Goal: Complete application form: Complete application form

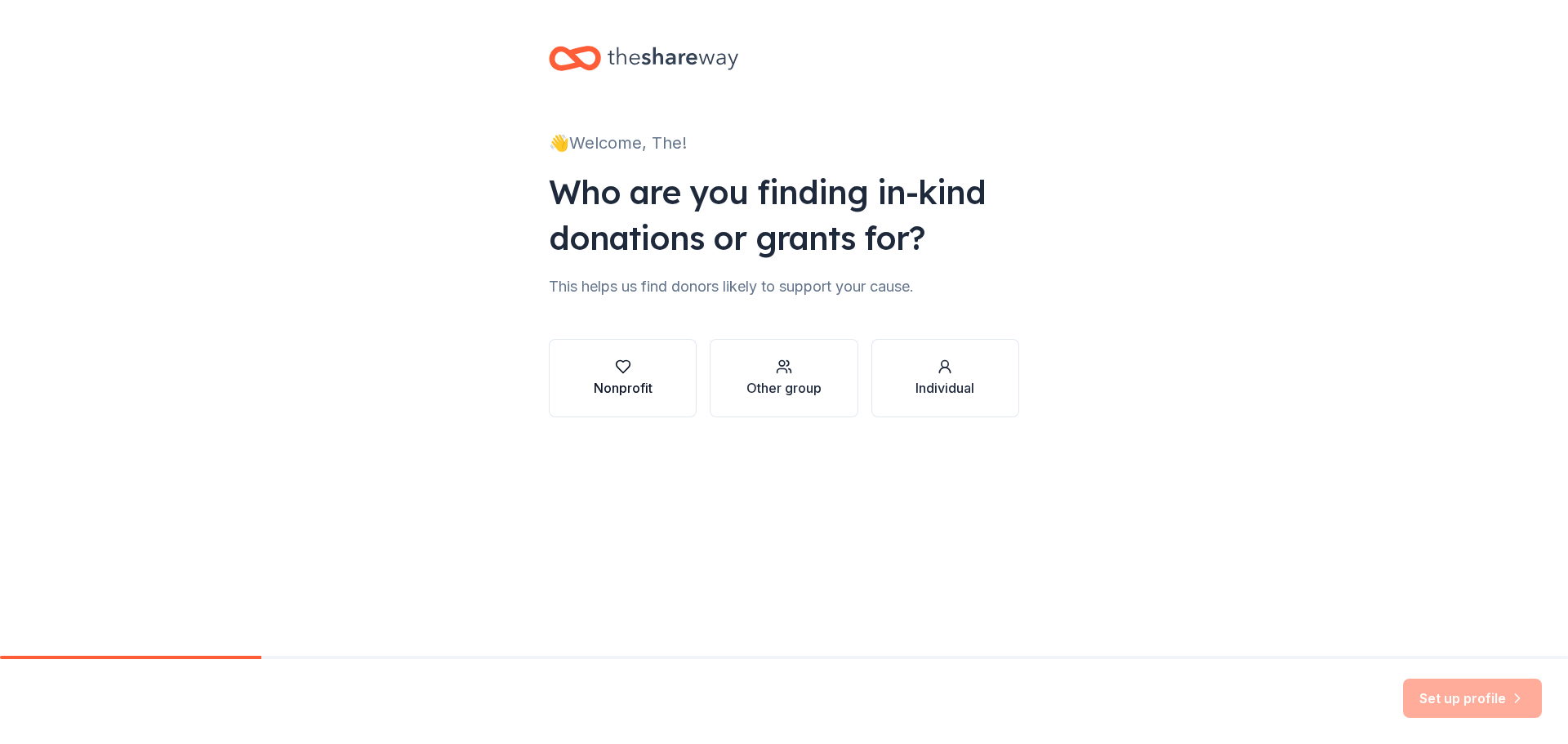
click at [639, 392] on div "Nonprofit" at bounding box center [622, 388] width 58 height 19
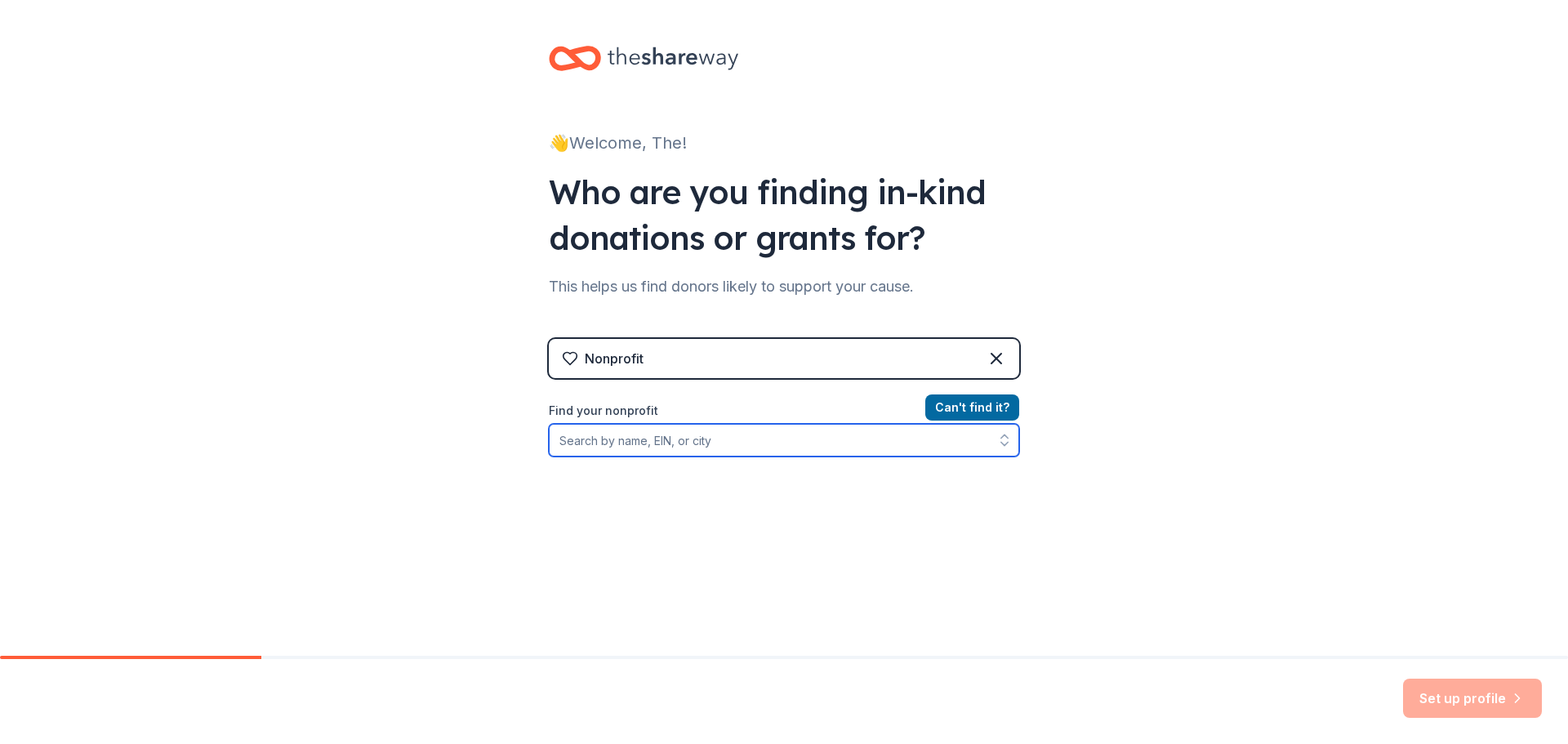
click at [705, 445] on input "Find your nonprofit" at bounding box center [783, 440] width 470 height 33
click at [587, 441] on input "Find your nonprofit" at bounding box center [783, 440] width 470 height 33
click at [769, 436] on input "Find your nonprofit" at bounding box center [783, 440] width 470 height 33
type input "ctx sports"
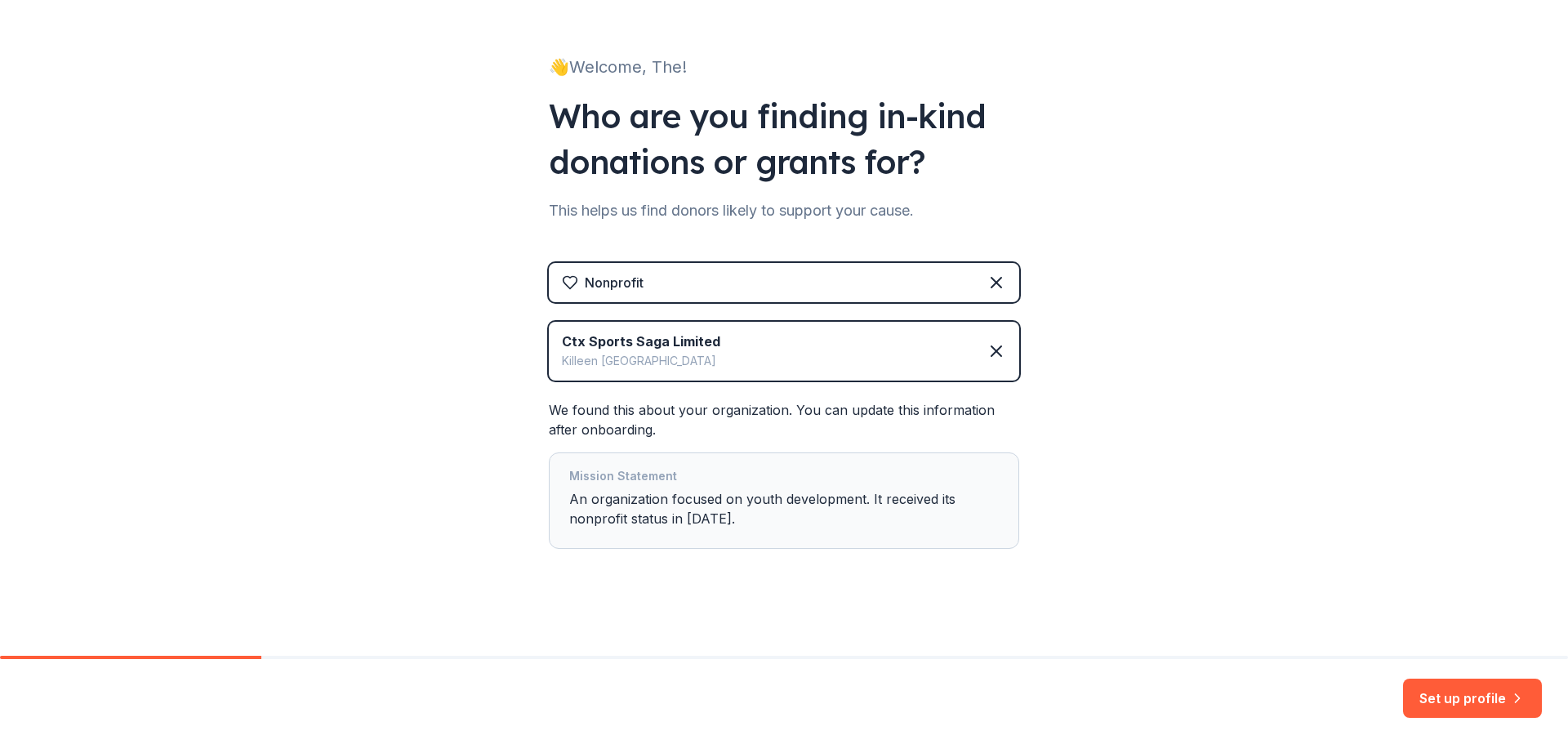
scroll to position [80, 0]
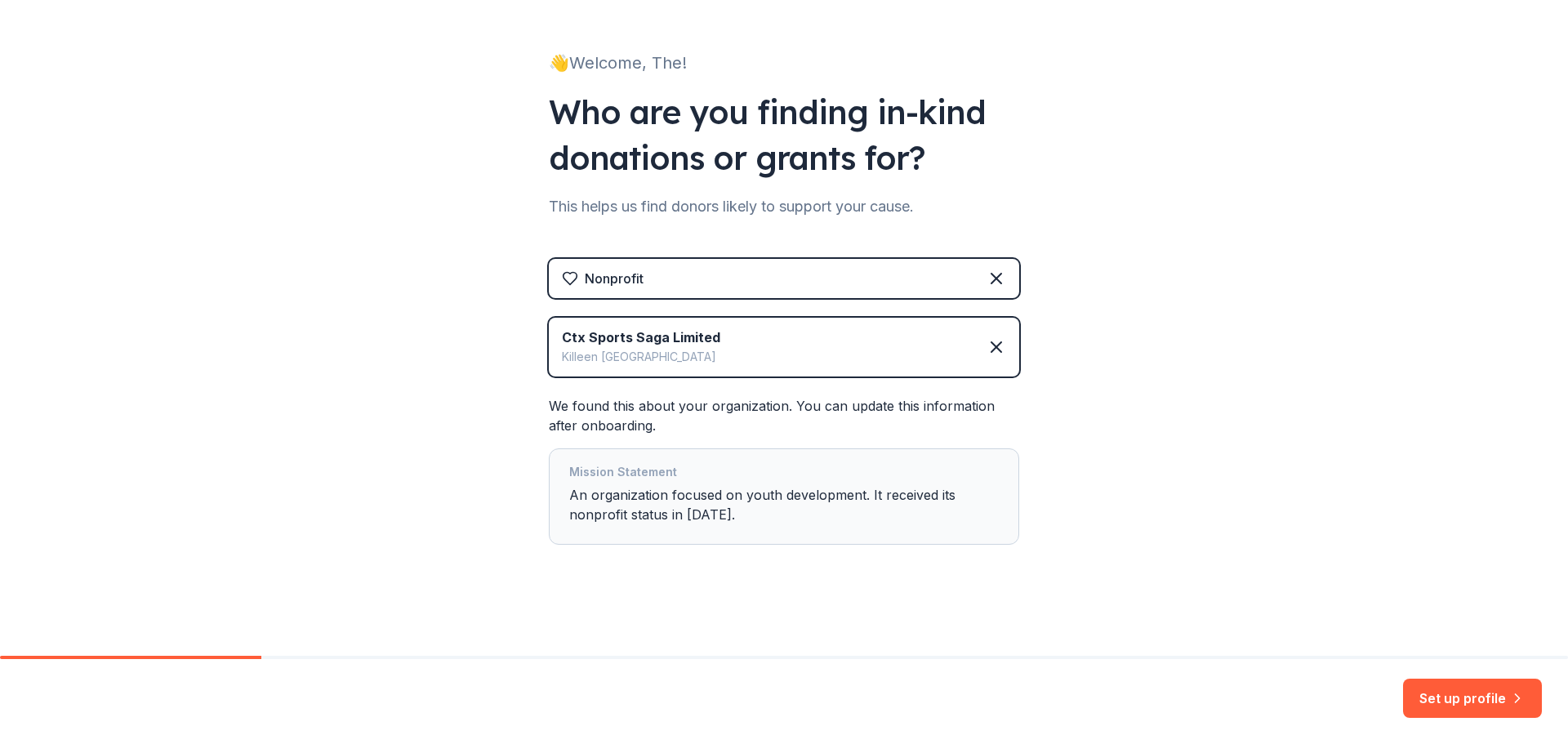
click at [497, 493] on div "👋 Welcome, The! Who are you finding in-kind donations or grants for? This helps…" at bounding box center [784, 287] width 1568 height 735
click at [1416, 689] on button "Set up profile" at bounding box center [1471, 698] width 139 height 39
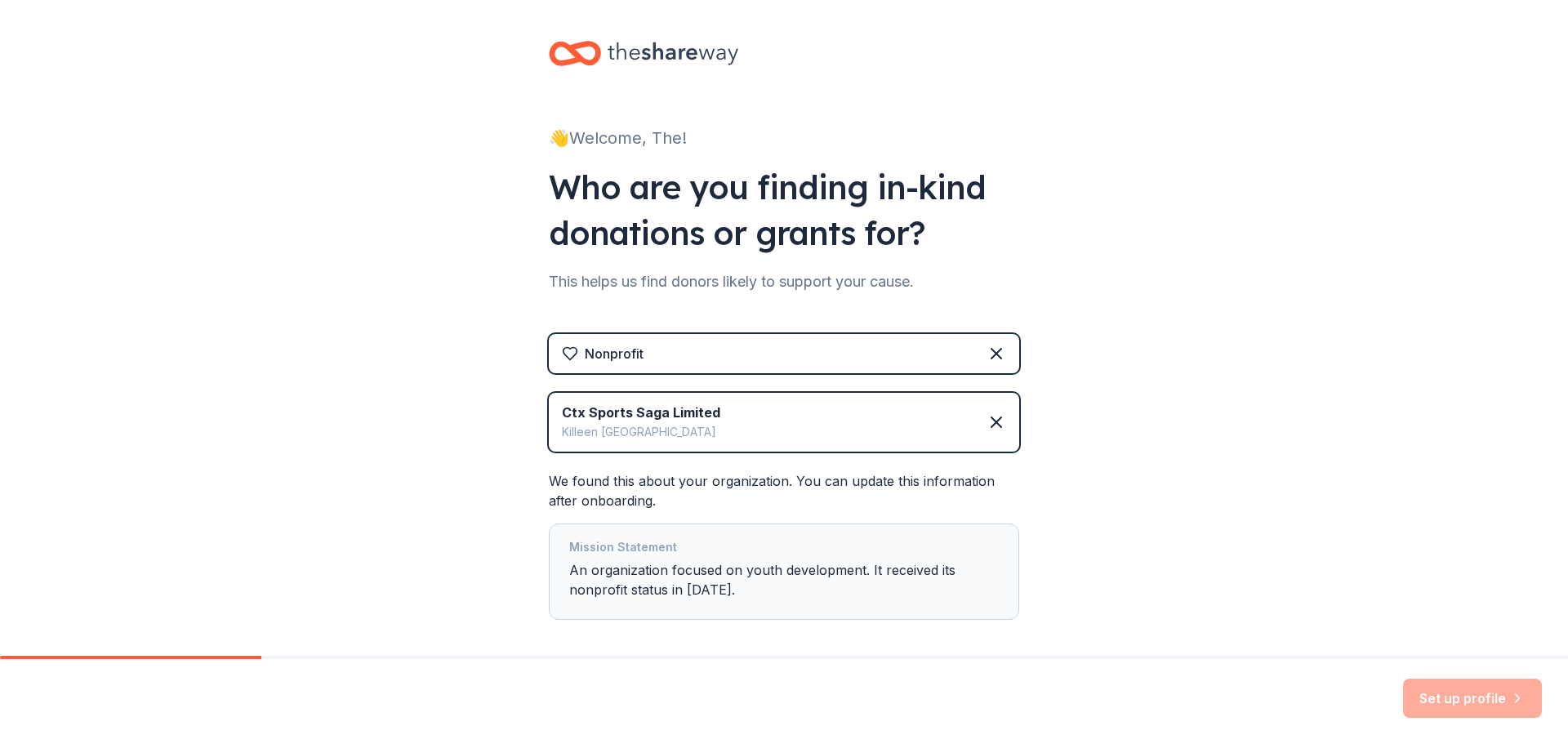
scroll to position [0, 0]
